Goal: Task Accomplishment & Management: Use online tool/utility

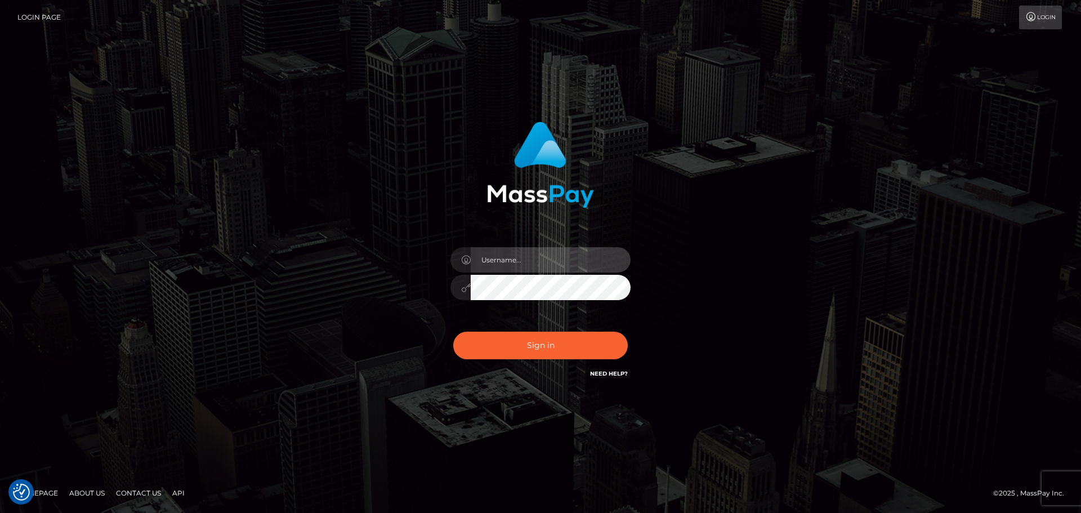
click at [552, 268] on input "text" at bounding box center [550, 259] width 160 height 25
type input "[PERSON_NAME].[PERSON_NAME]"
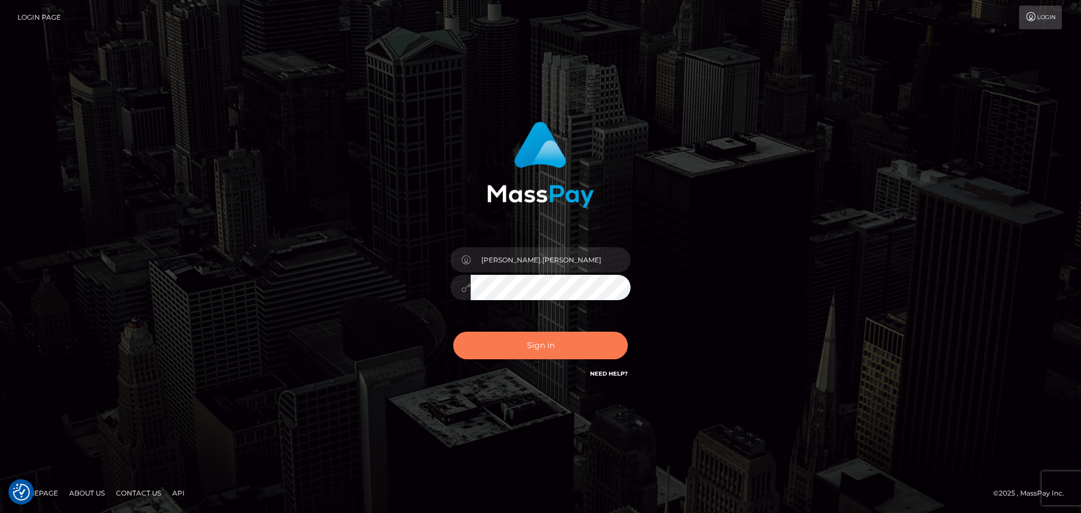
click at [540, 347] on button "Sign in" at bounding box center [540, 345] width 174 height 28
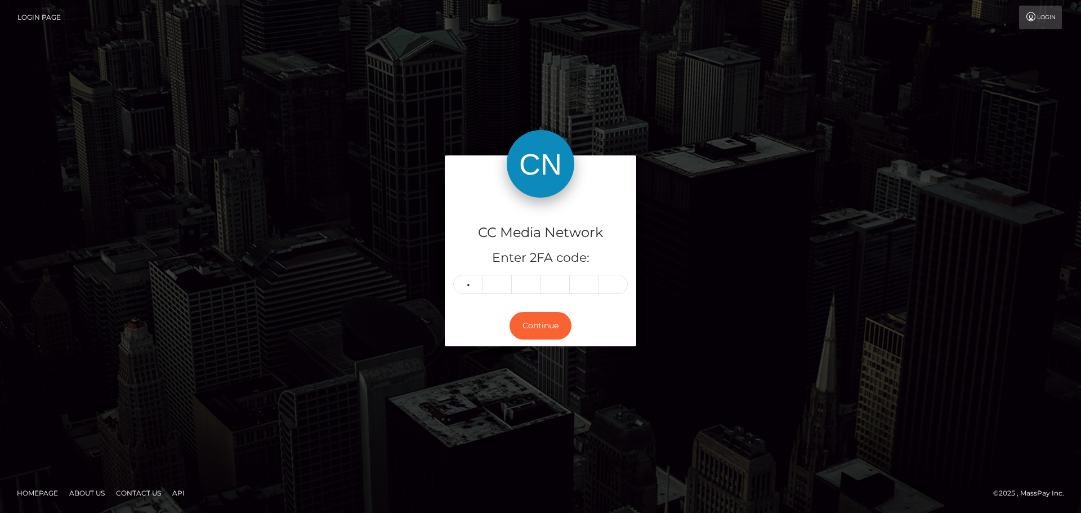
type input "9"
type input "8"
type input "2"
type input "0"
type input "6"
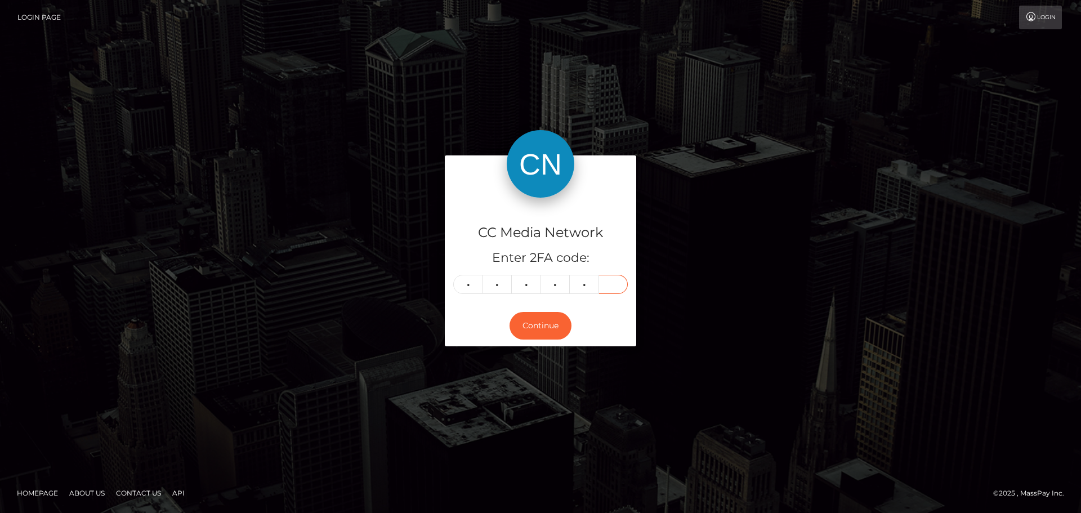
type input "3"
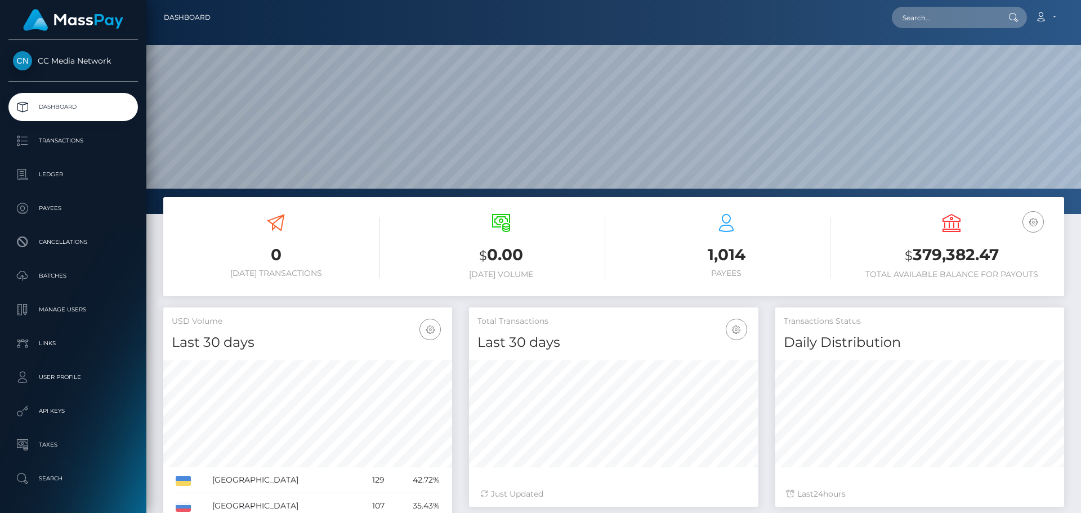
scroll to position [200, 289]
click at [946, 16] on input "text" at bounding box center [944, 17] width 106 height 21
paste input "inna.tiutiakh@gmail.com"
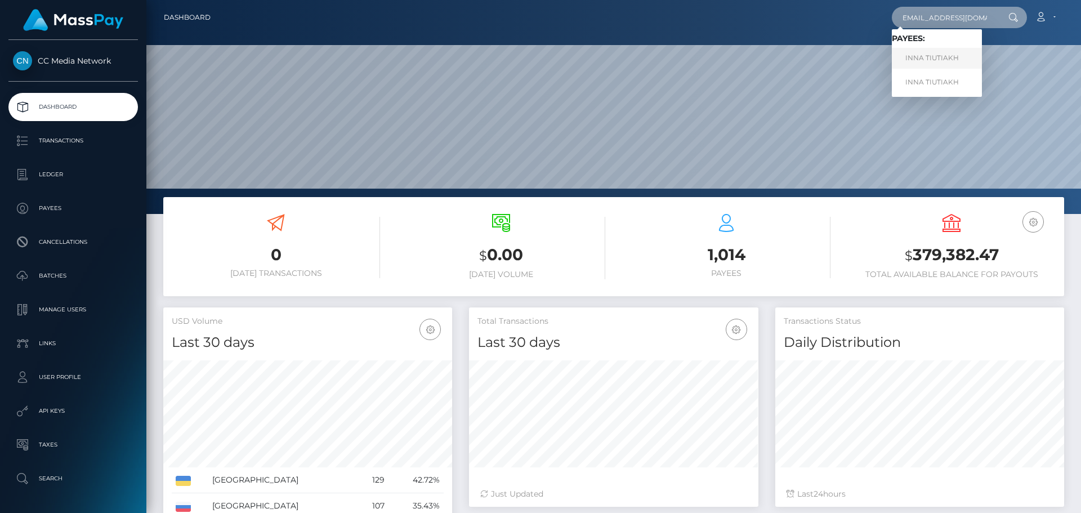
type input "inna.tiutiakh@gmail.com"
click at [937, 57] on link "INNA TIUTIAKH" at bounding box center [936, 58] width 90 height 21
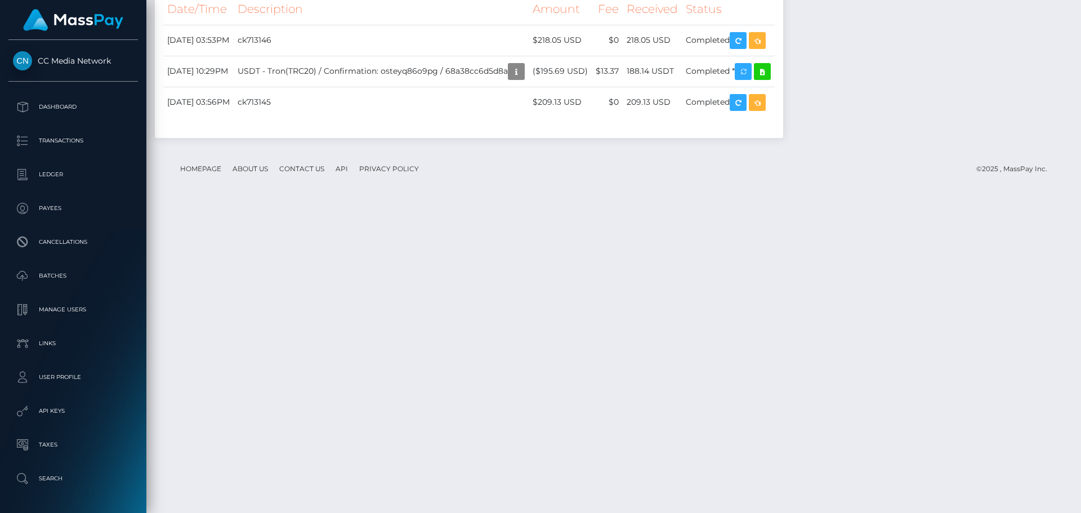
scroll to position [135, 289]
click at [764, 48] on icon "button" at bounding box center [757, 41] width 14 height 14
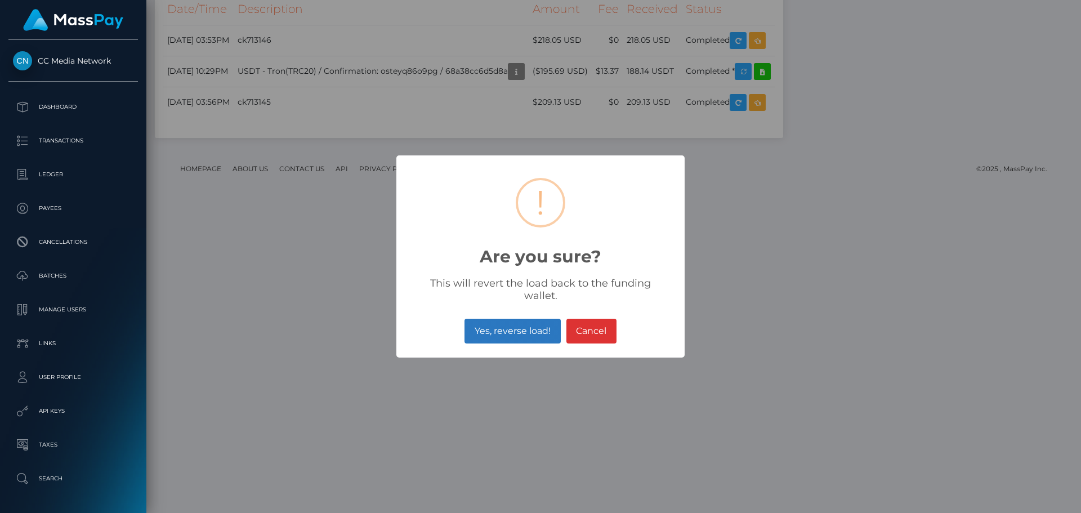
click at [532, 321] on button "Yes, reverse load!" at bounding box center [512, 331] width 96 height 25
